Goal: Information Seeking & Learning: Understand process/instructions

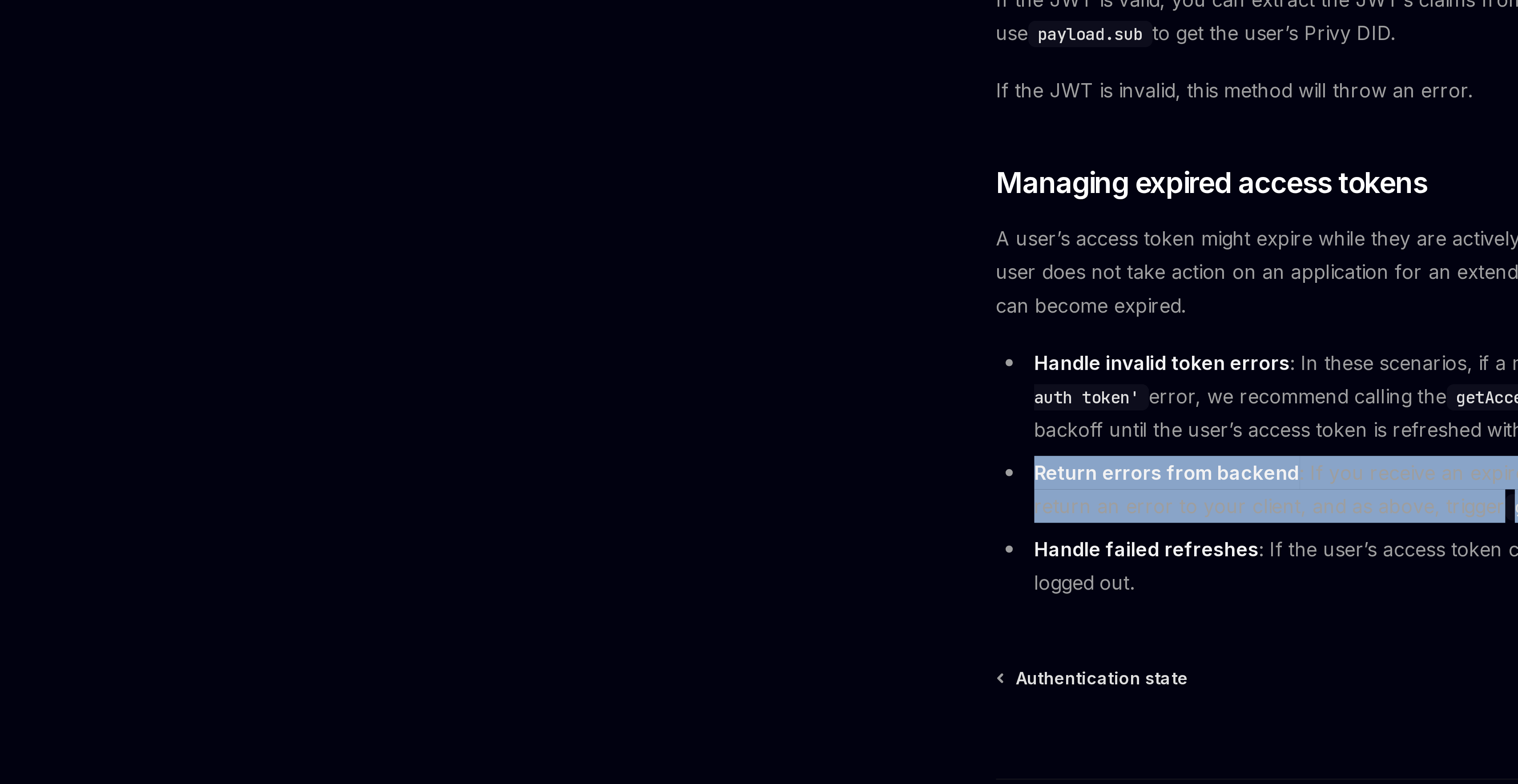
scroll to position [2020, 0]
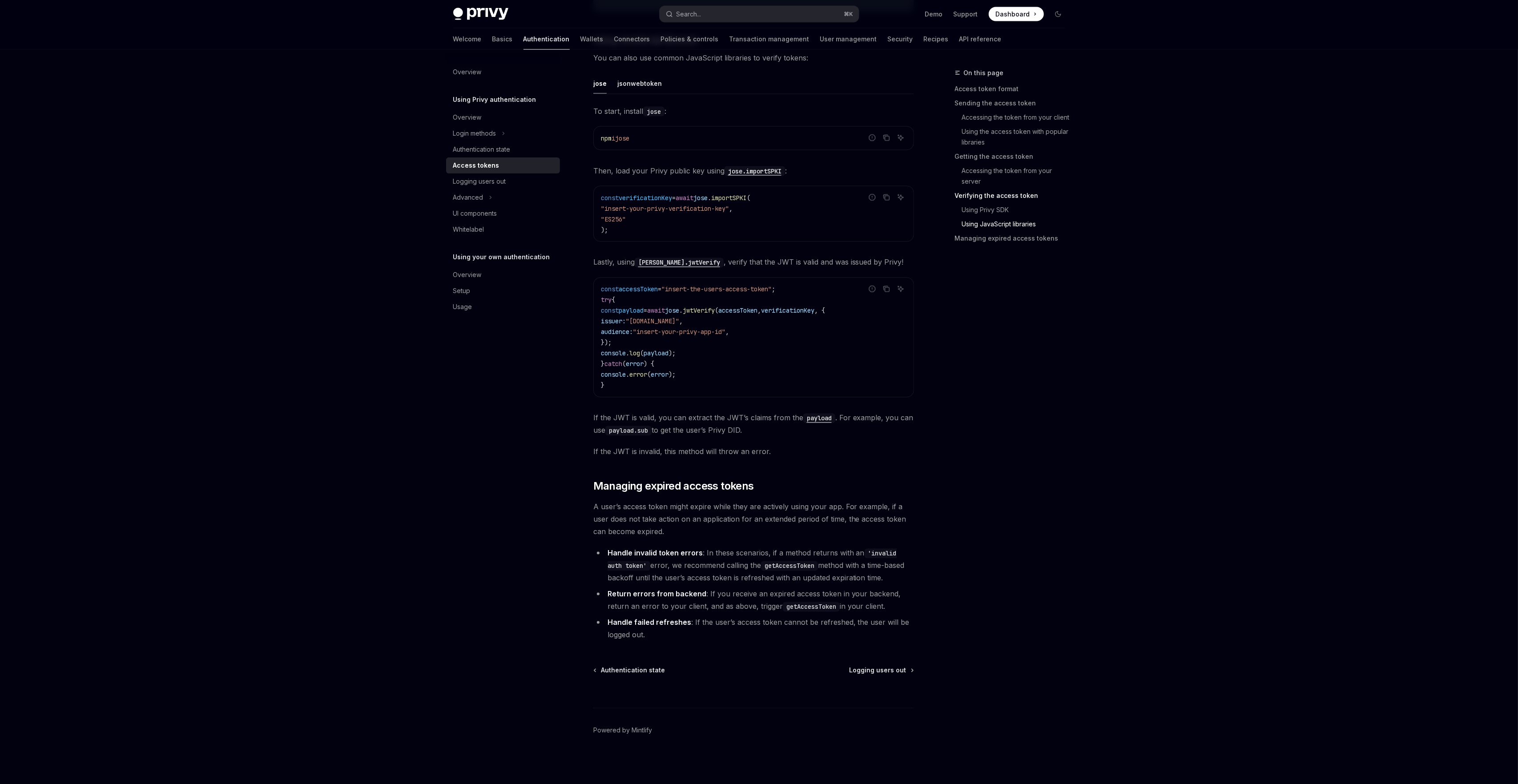
click at [613, 299] on span "{" at bounding box center [613, 300] width 3 height 8
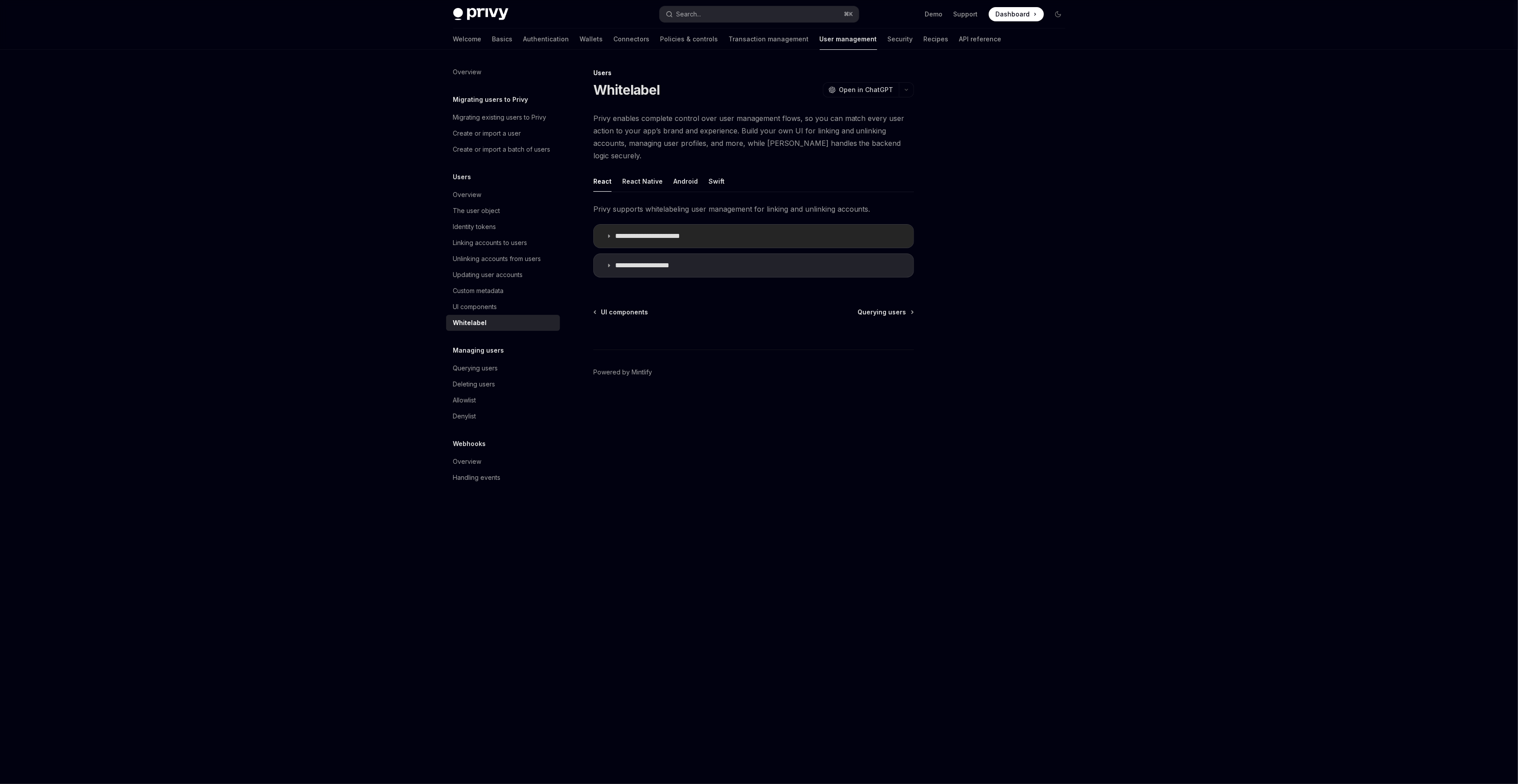
click at [642, 225] on summary "**********" at bounding box center [754, 236] width 320 height 23
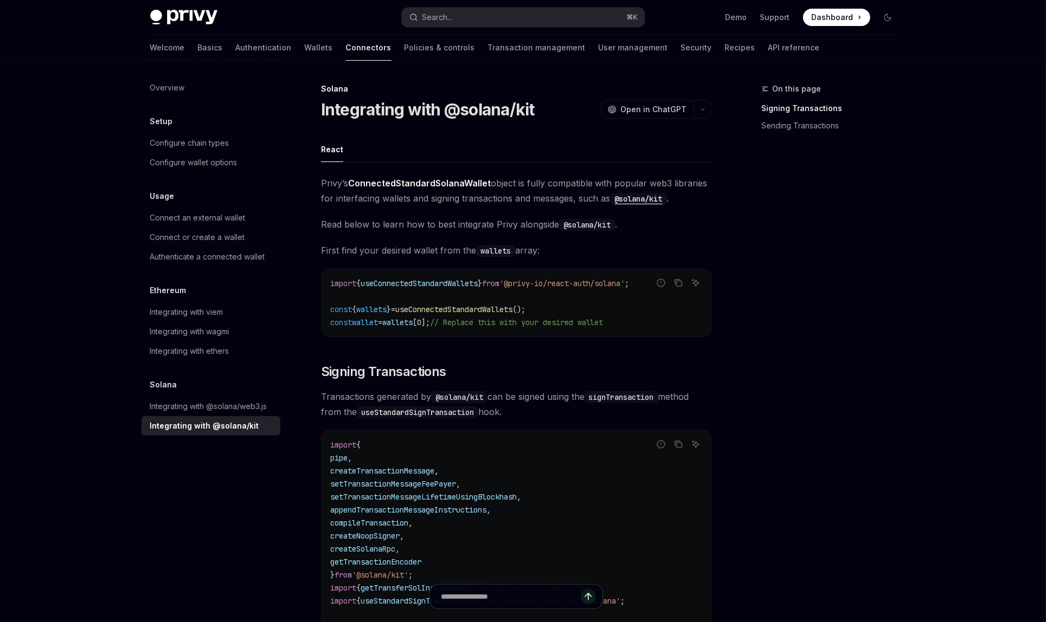
click at [499, 282] on span "from" at bounding box center [490, 284] width 17 height 10
click at [898, 16] on div "Privy Docs home page Search... ⌘ K Demo Support Dashboard Dashboard Search..." at bounding box center [523, 17] width 798 height 35
click at [879, 20] on button "Toggle dark mode" at bounding box center [887, 17] width 17 height 17
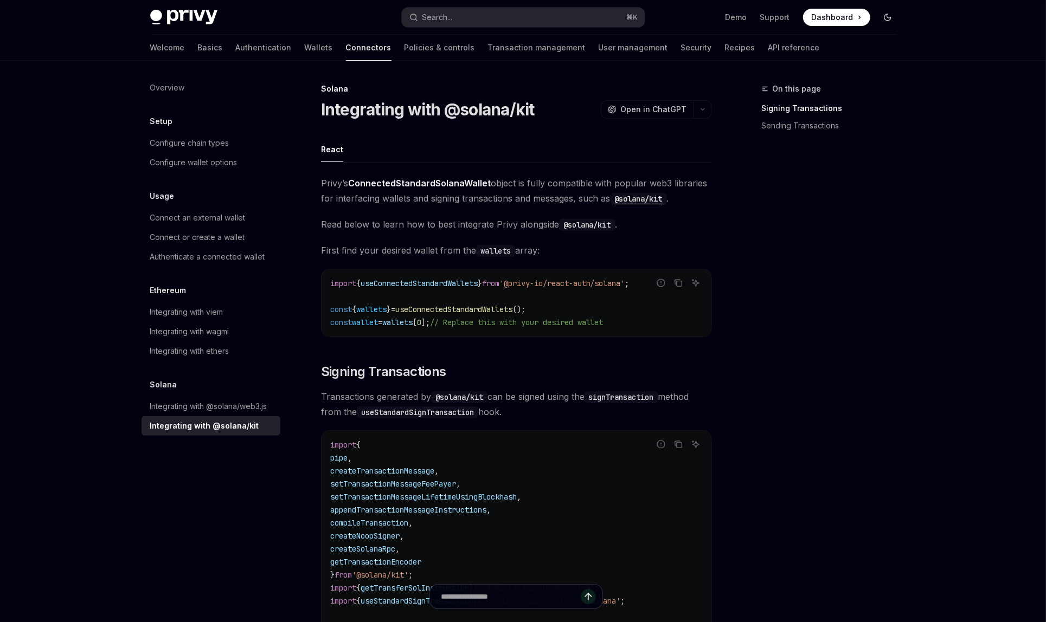
type textarea "*"
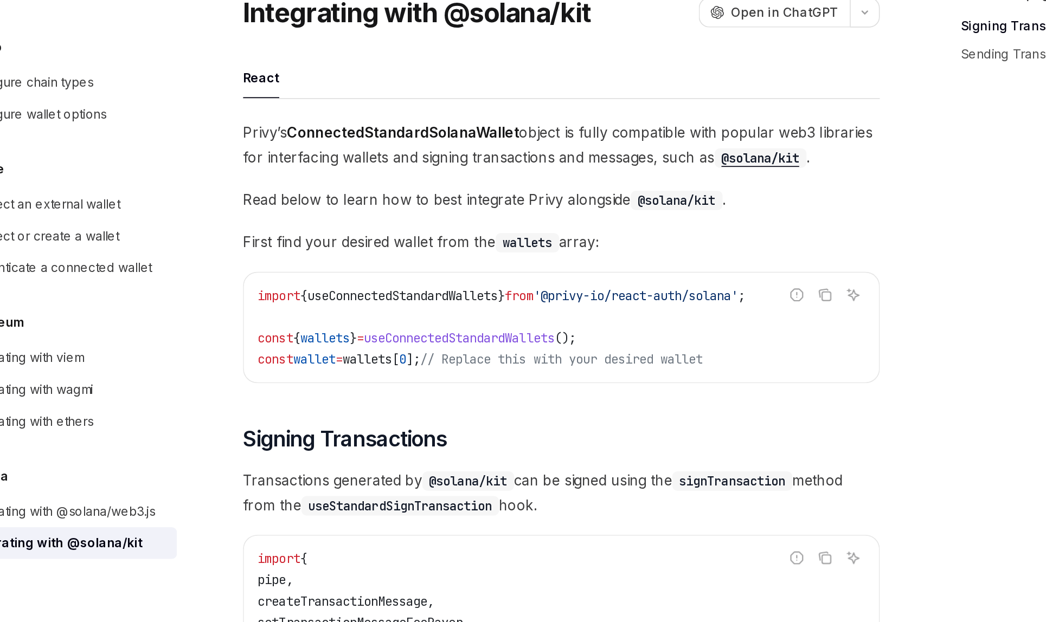
scroll to position [9, 0]
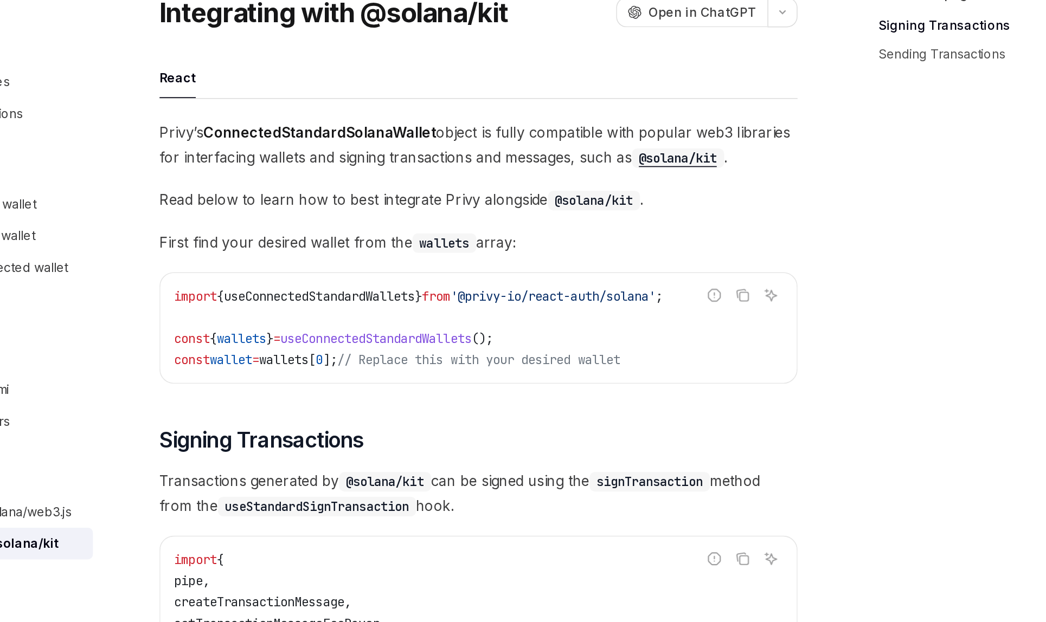
click at [444, 275] on span "useConnectedStandardWallets" at bounding box center [418, 274] width 117 height 10
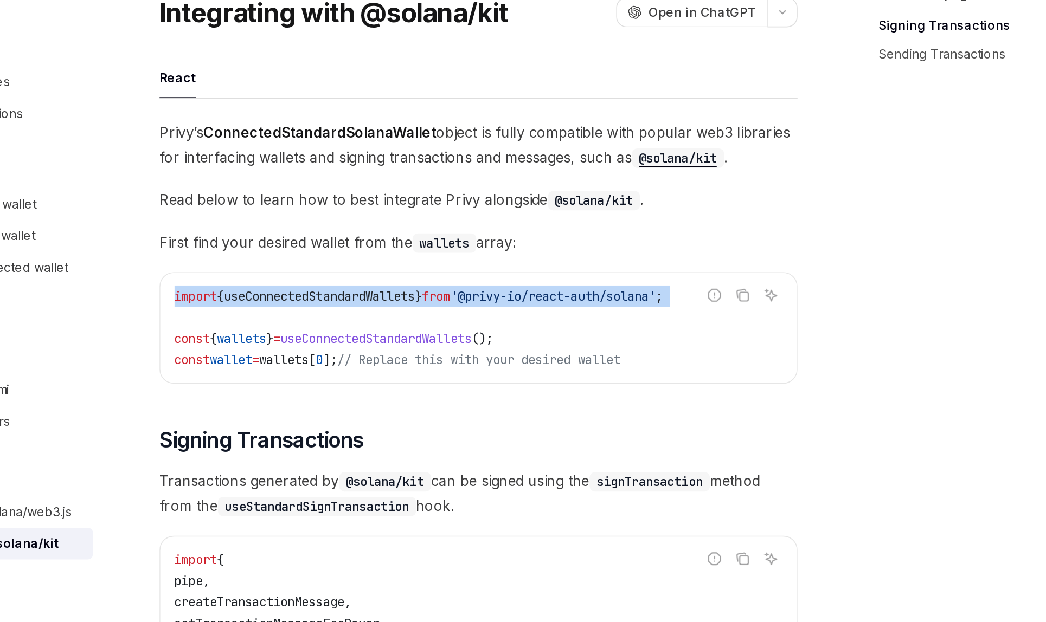
click at [444, 275] on span "useConnectedStandardWallets" at bounding box center [418, 274] width 117 height 10
copy code "import { useConnectedStandardWallets } from '@privy-io/react-auth/solana' ;"
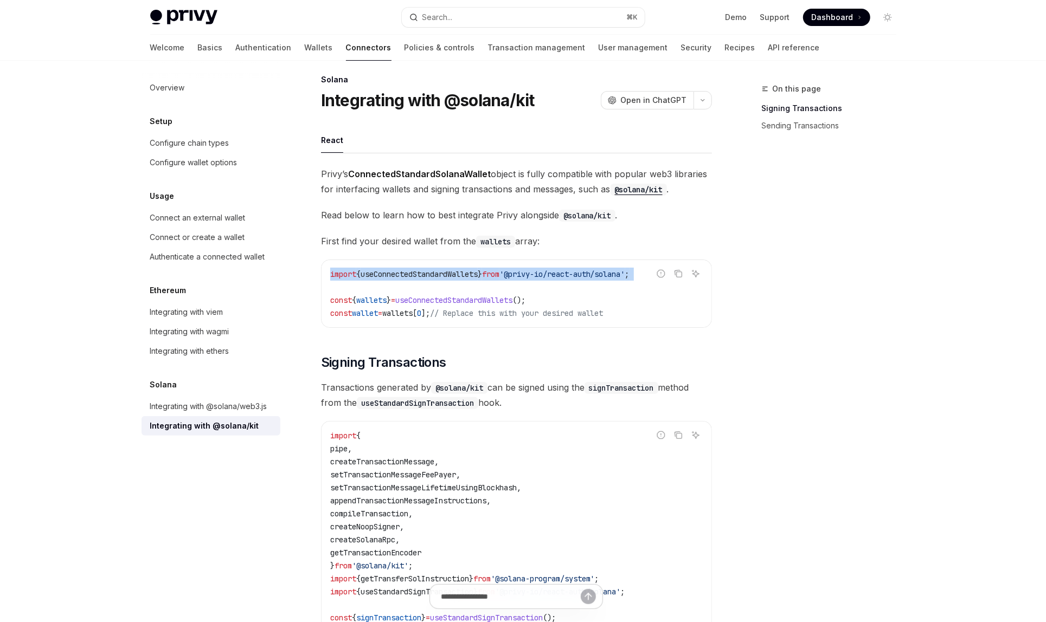
scroll to position [0, 0]
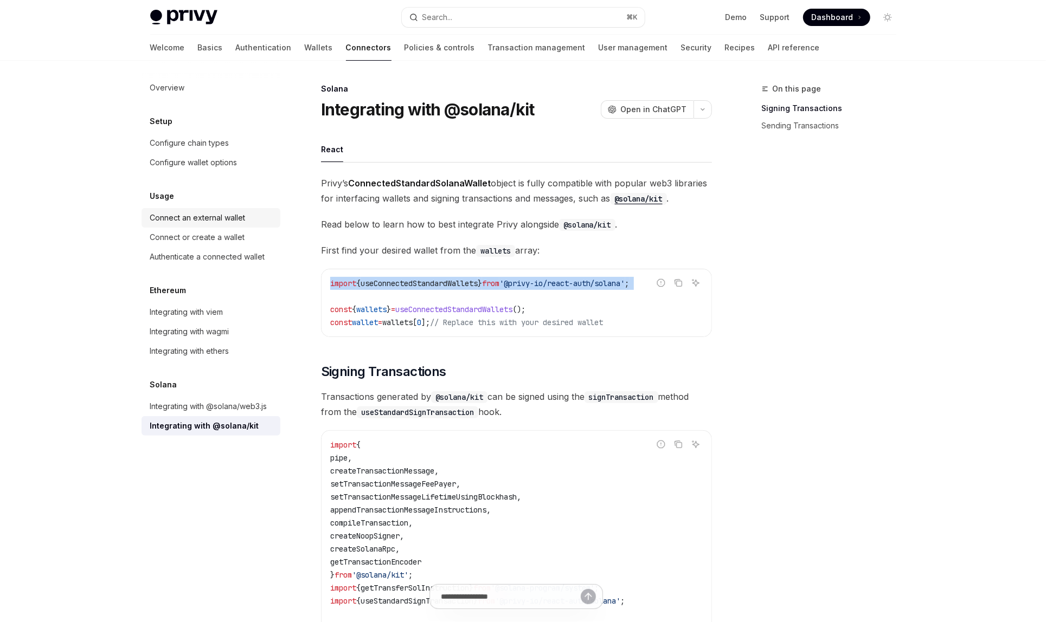
copy code "import { useConnectedStandardWallets } from '@privy-io/react-auth/solana' ;"
click at [222, 143] on div "Configure chain types" at bounding box center [189, 143] width 79 height 13
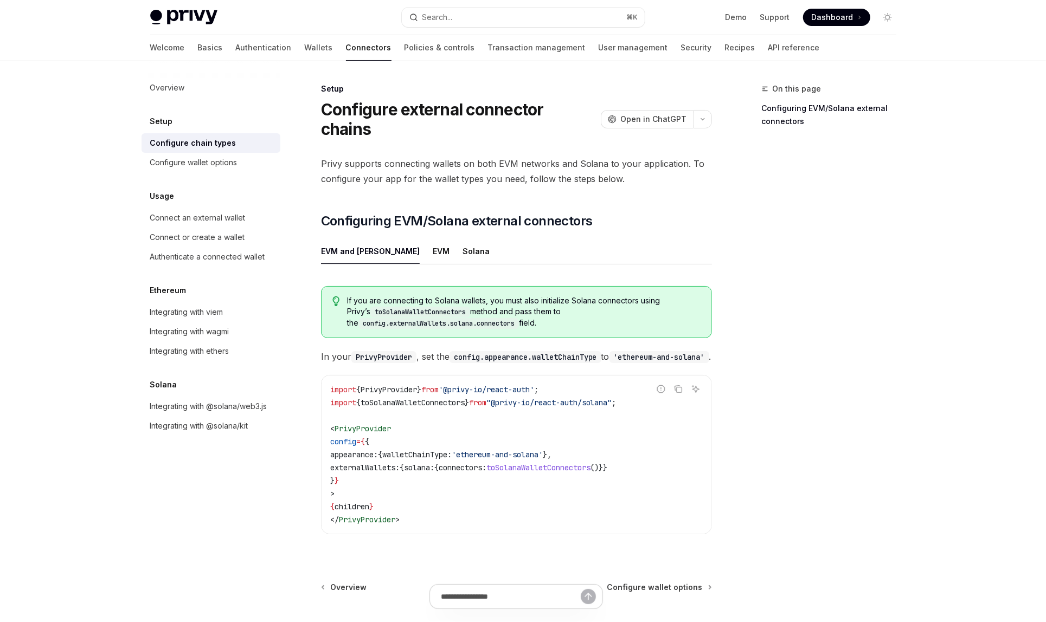
type textarea "*"
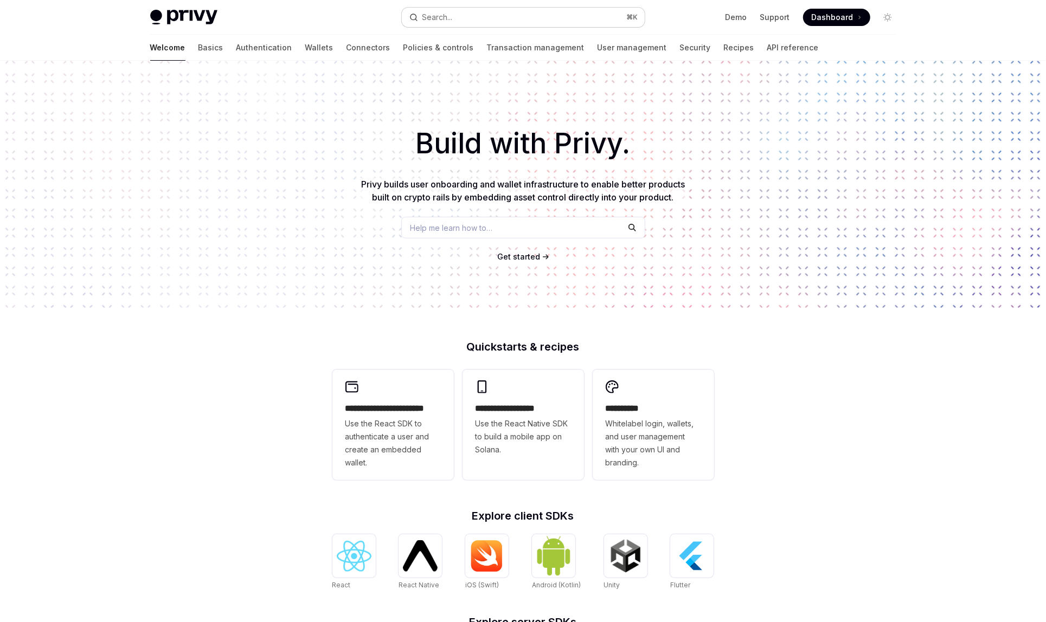
click at [497, 10] on button "Search... ⌘ K" at bounding box center [523, 18] width 243 height 20
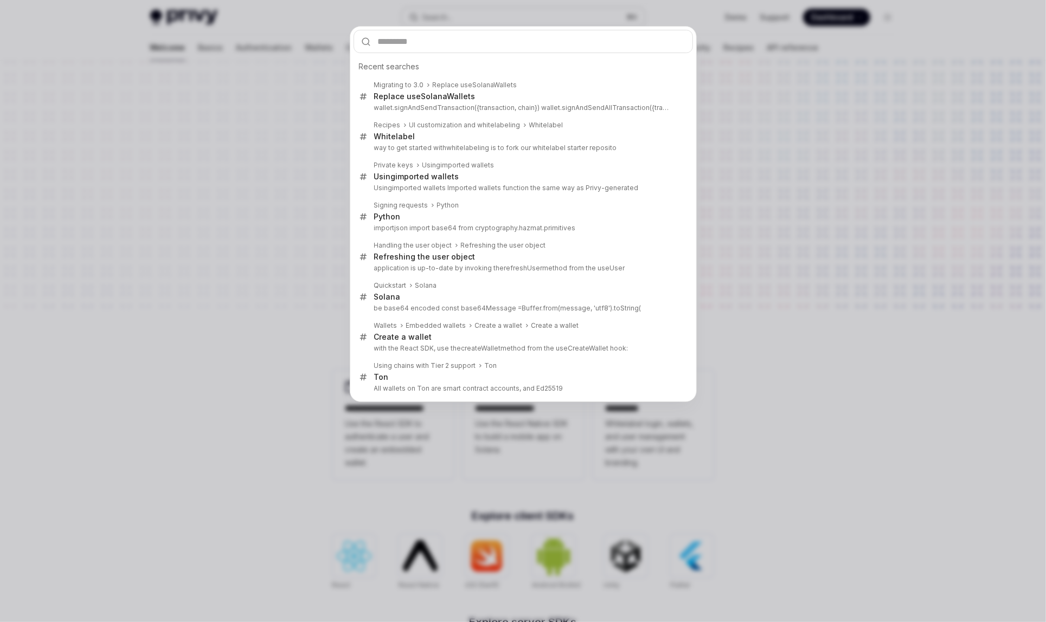
type input "*"
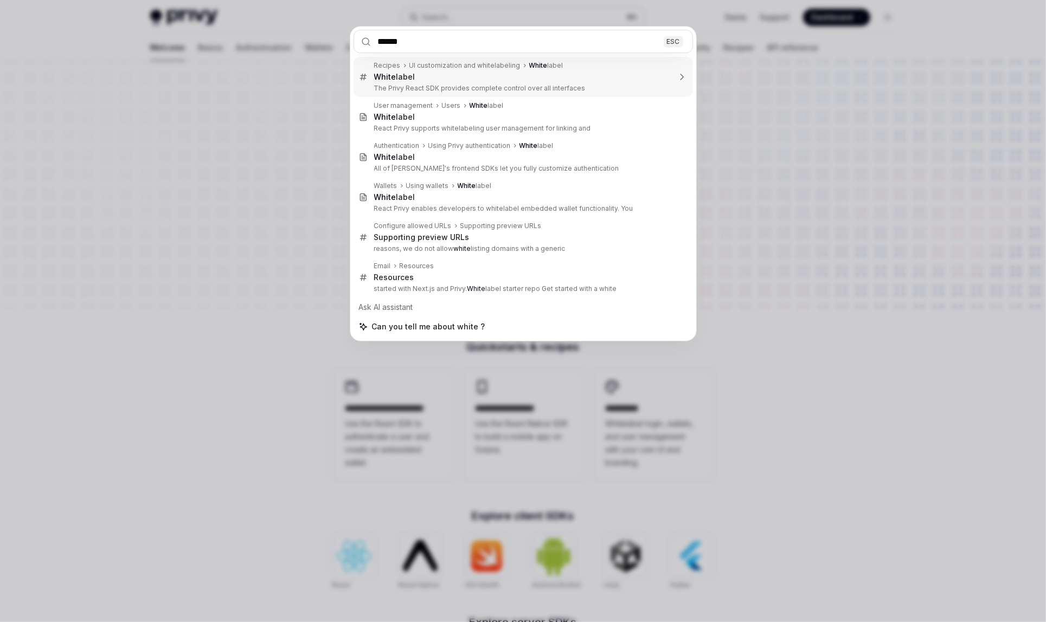
type input "*******"
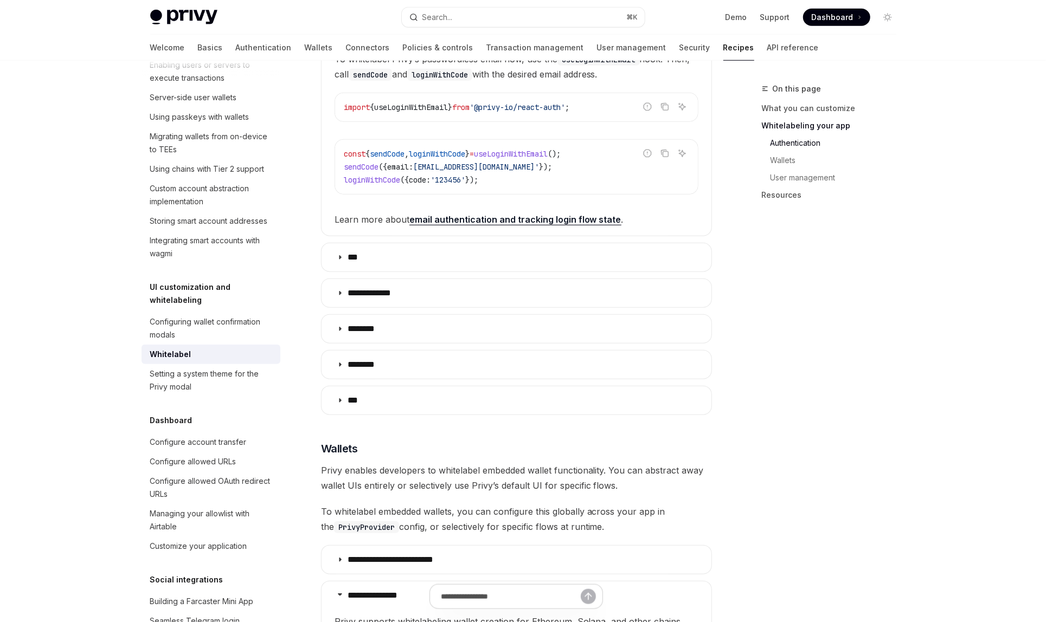
scroll to position [593, 0]
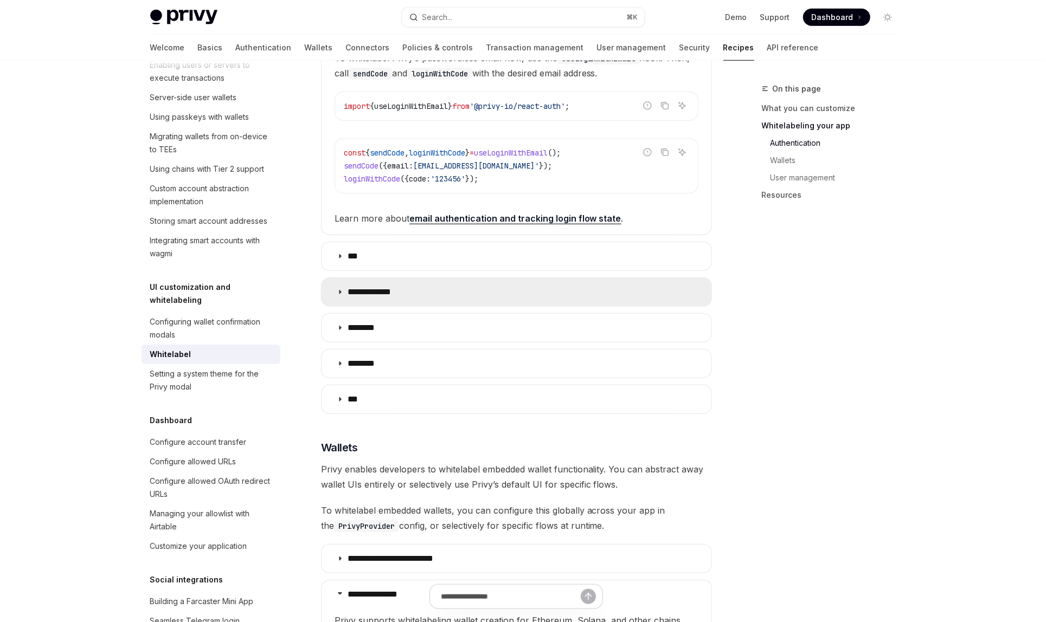
click at [438, 278] on summary "**********" at bounding box center [516, 292] width 390 height 28
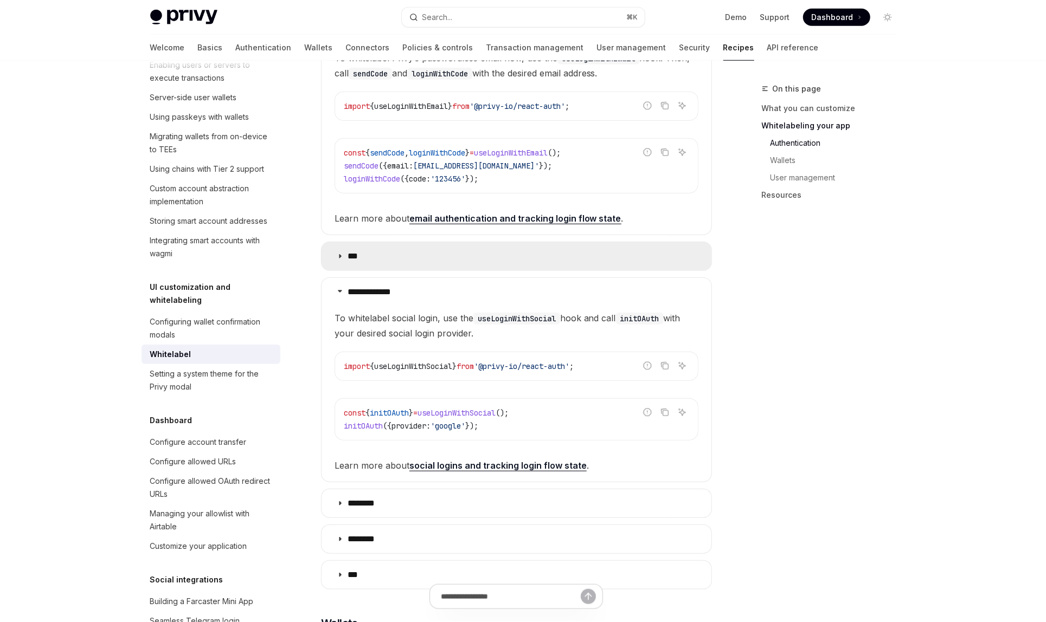
click at [438, 262] on summary "***" at bounding box center [516, 256] width 390 height 28
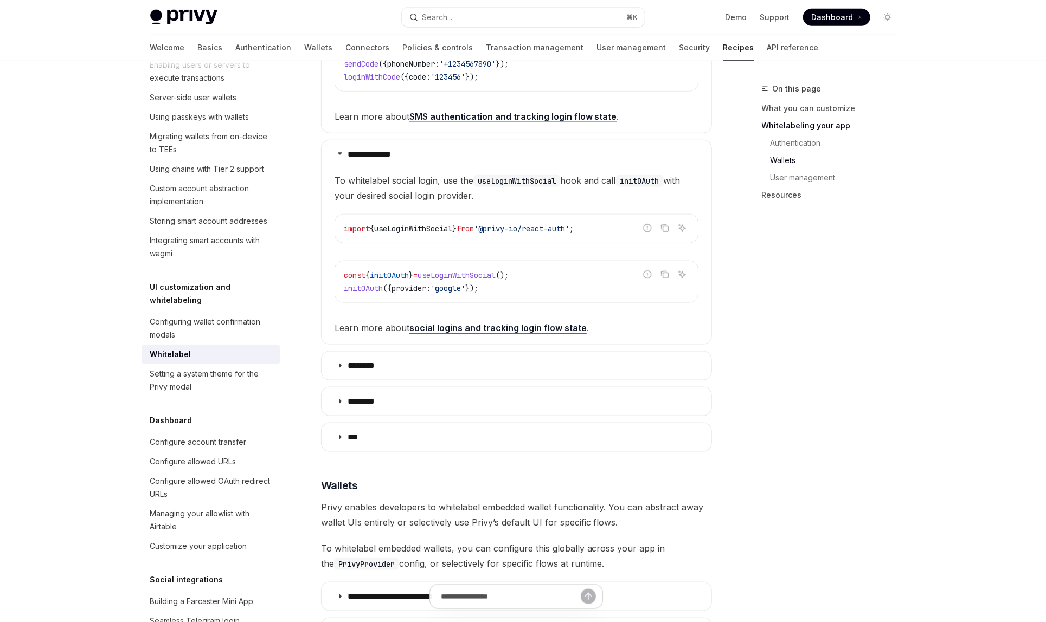
scroll to position [1153, 0]
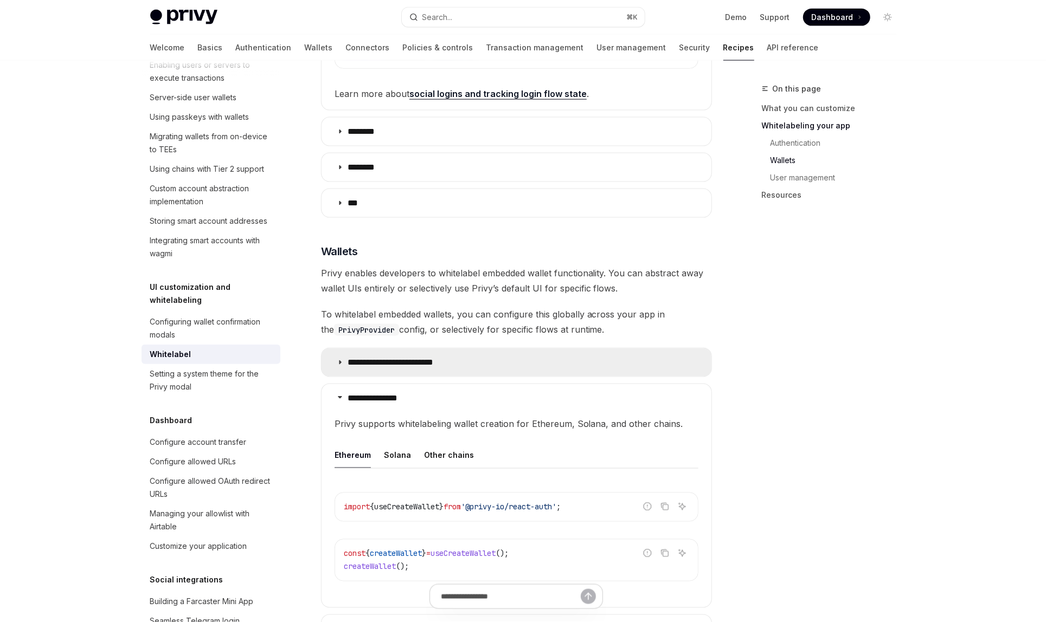
click at [442, 357] on p "**********" at bounding box center [399, 362] width 105 height 11
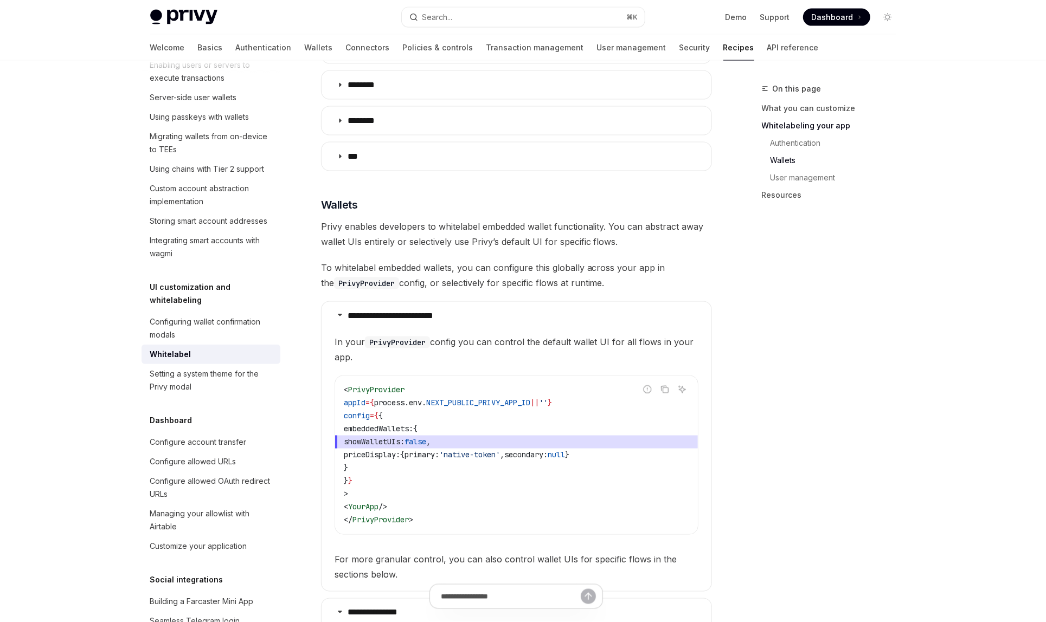
scroll to position [1206, 0]
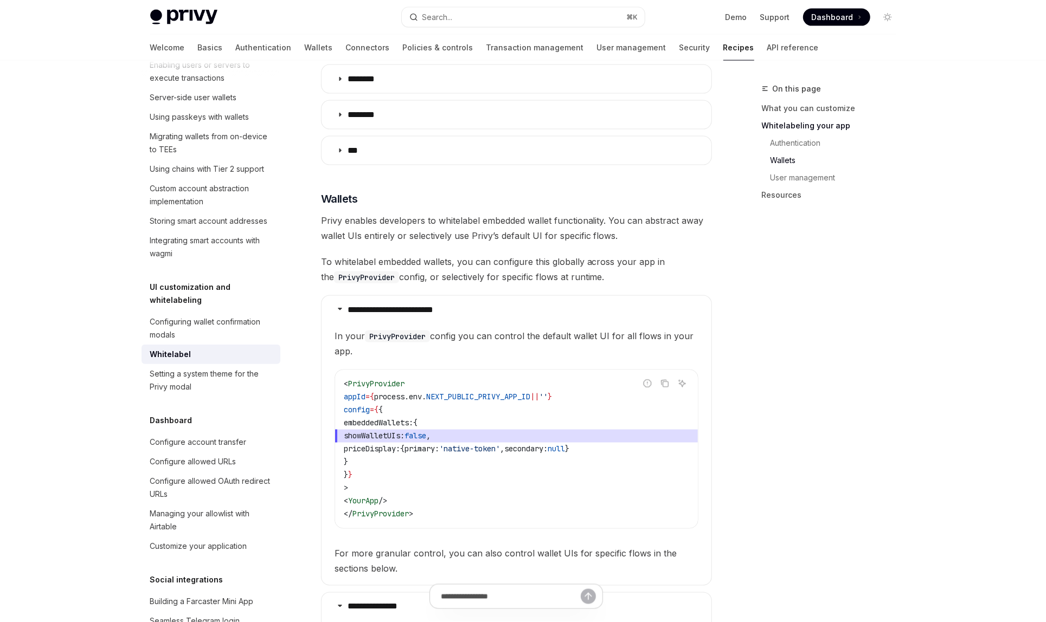
click at [399, 431] on span "showWalletUIs:" at bounding box center [374, 436] width 61 height 10
copy code "showWalletUIs: false ,"
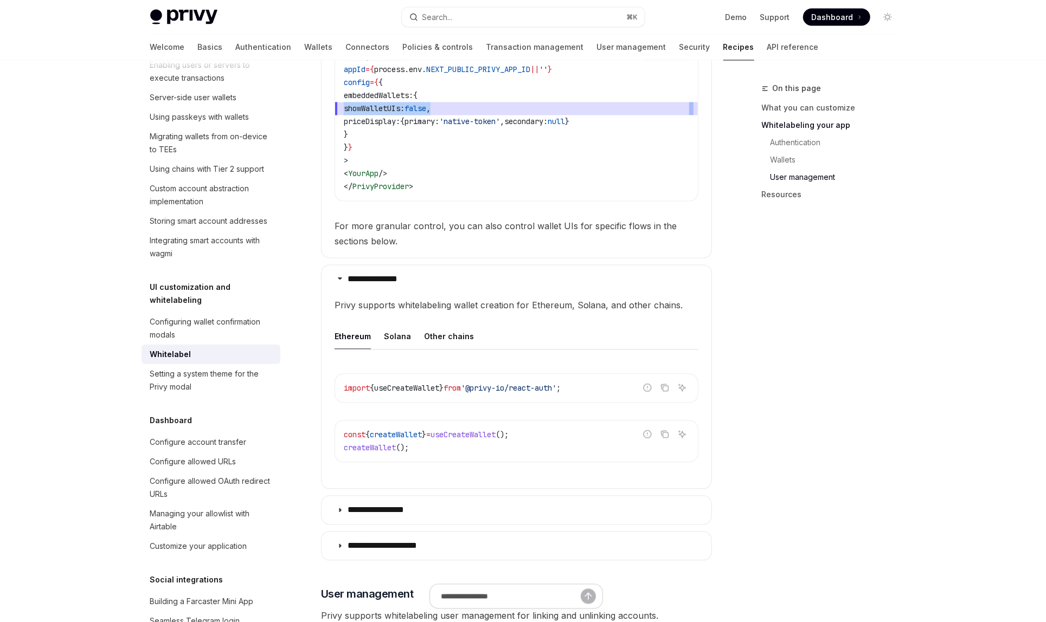
scroll to position [1534, 0]
click at [388, 332] on button "Solana" at bounding box center [397, 336] width 27 height 25
type textarea "*"
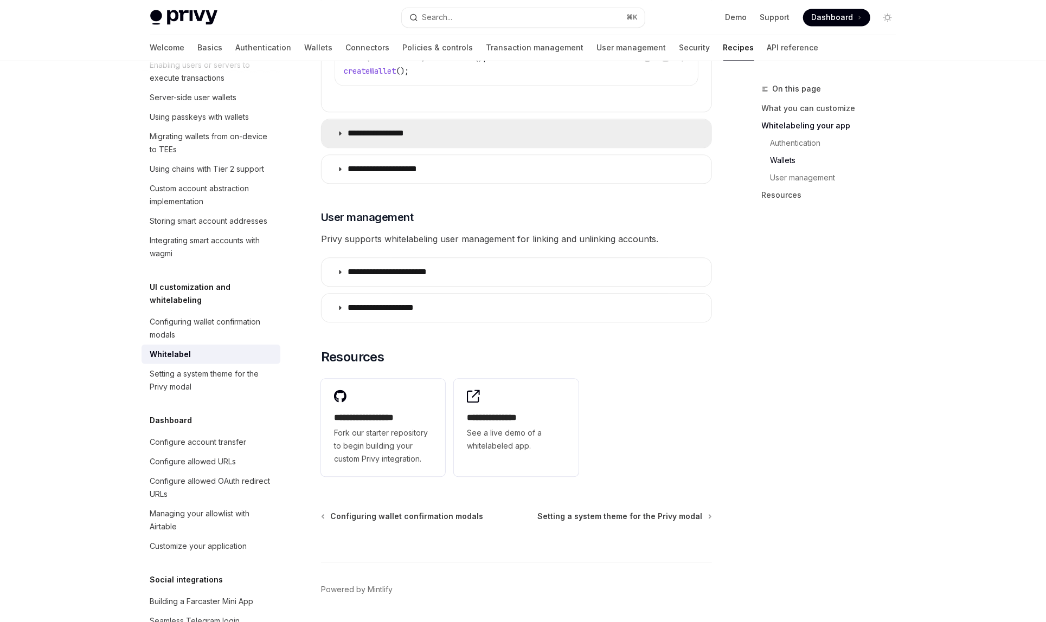
scroll to position [1933, 0]
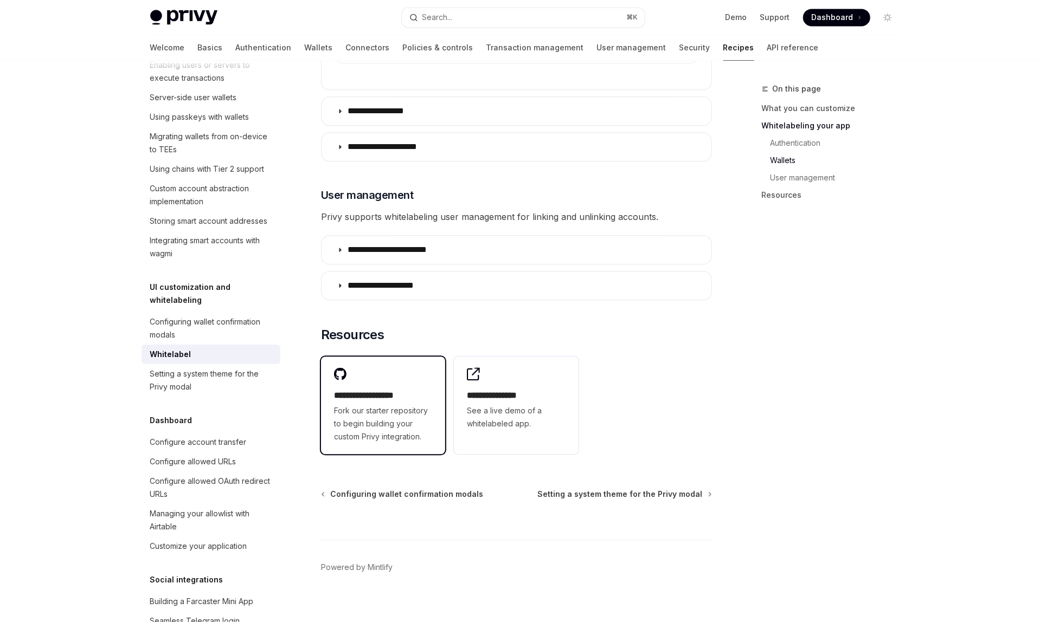
click at [377, 404] on span "Fork our starter repository to begin building your custom Privy integration." at bounding box center [383, 423] width 99 height 39
click at [424, 376] on div "**********" at bounding box center [383, 406] width 125 height 98
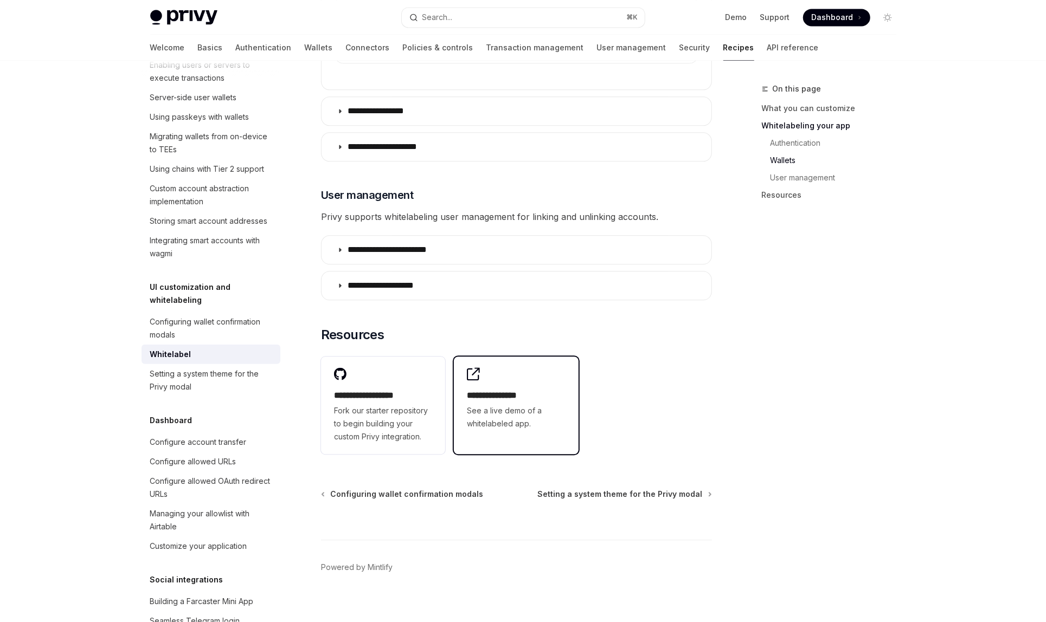
click at [502, 414] on span "See a live demo of a whitelabeled app." at bounding box center [516, 417] width 99 height 26
